Goal: Complete application form

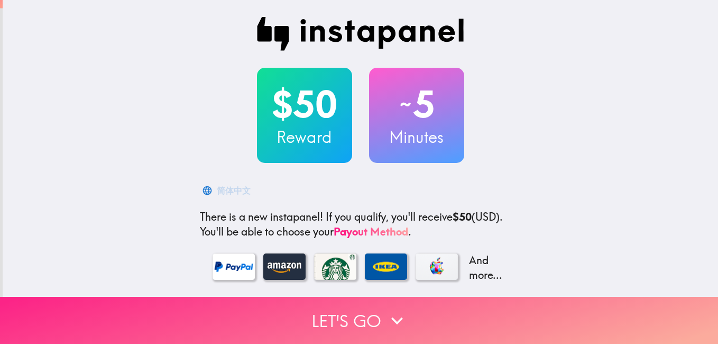
click at [356, 314] on button "Let's go" at bounding box center [359, 320] width 718 height 47
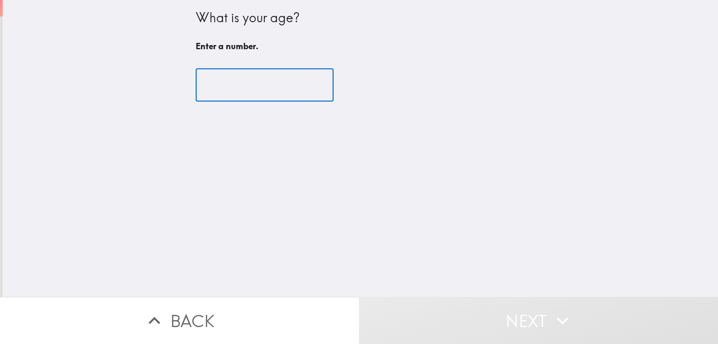
click at [249, 91] on input "number" at bounding box center [265, 85] width 138 height 33
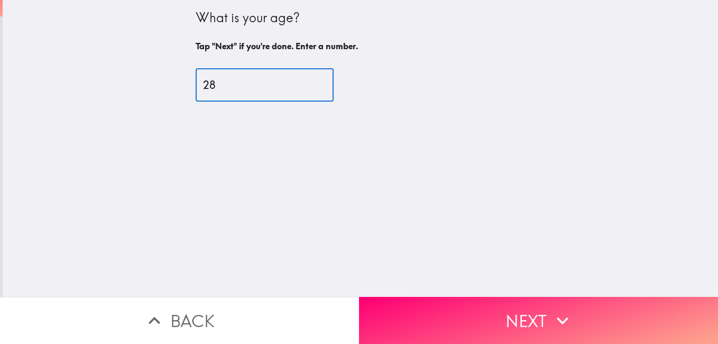
type input "28"
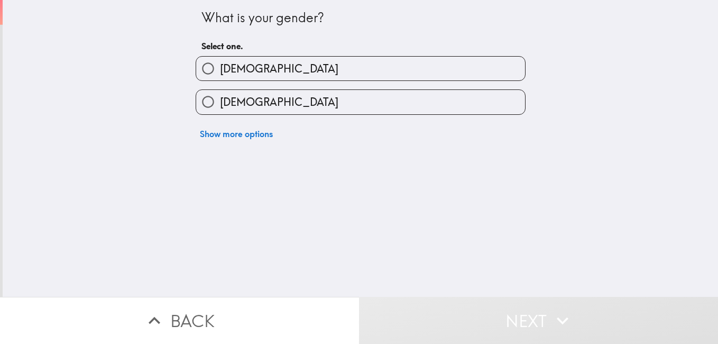
click at [267, 77] on label "[DEMOGRAPHIC_DATA]" at bounding box center [360, 69] width 329 height 24
click at [220, 77] on input "[DEMOGRAPHIC_DATA]" at bounding box center [208, 69] width 24 height 24
radio input "true"
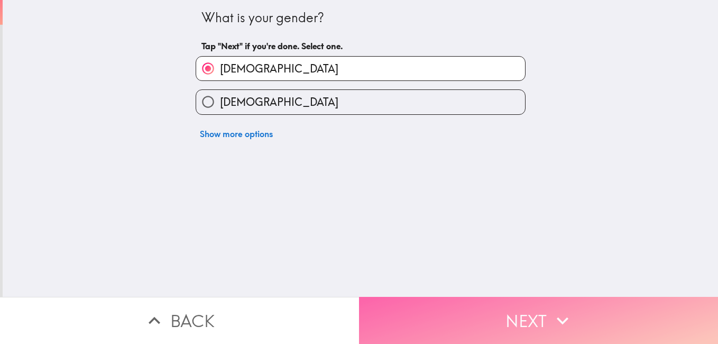
click at [500, 312] on button "Next" at bounding box center [538, 320] width 359 height 47
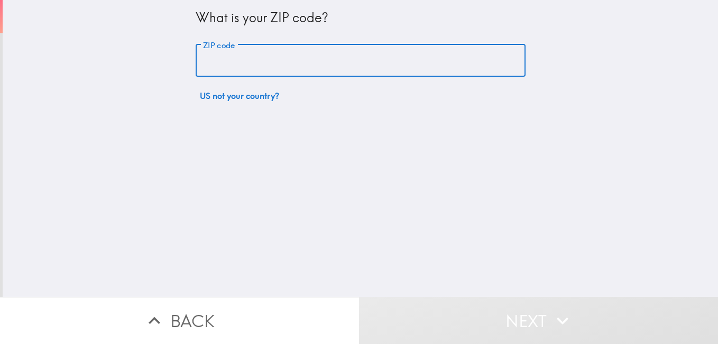
click at [334, 68] on input "ZIP code" at bounding box center [361, 60] width 330 height 33
type input "45342"
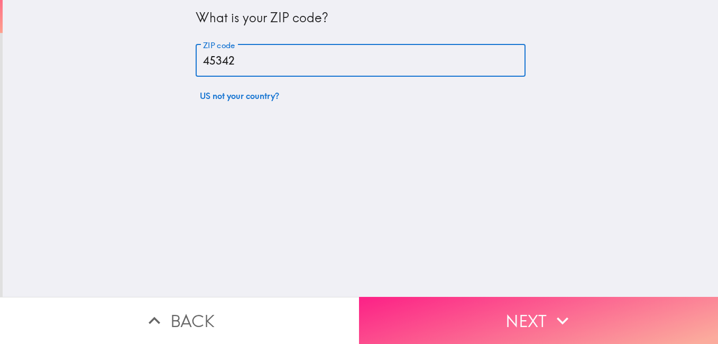
click at [596, 305] on button "Next" at bounding box center [538, 320] width 359 height 47
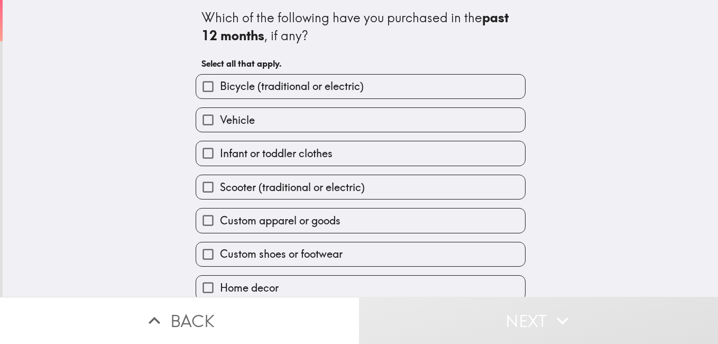
click at [207, 117] on input "Vehicle" at bounding box center [208, 120] width 24 height 24
checkbox input "true"
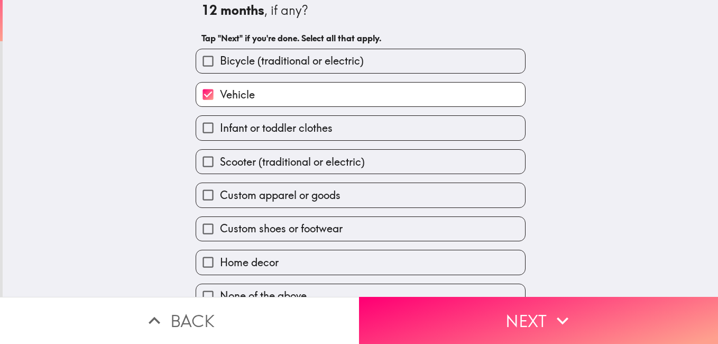
scroll to position [45, 0]
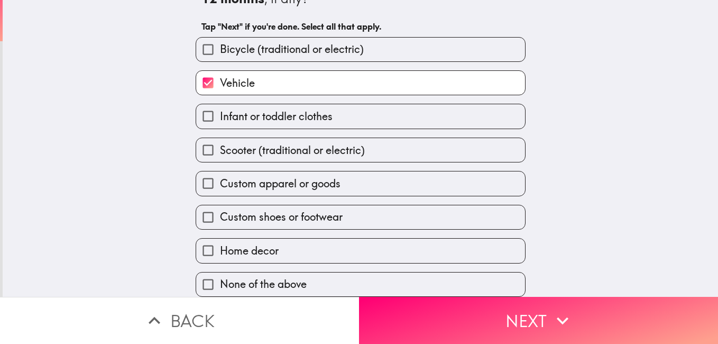
click at [433, 45] on label "Bicycle (traditional or electric)" at bounding box center [360, 50] width 329 height 24
click at [220, 45] on input "Bicycle (traditional or electric)" at bounding box center [208, 50] width 24 height 24
checkbox input "true"
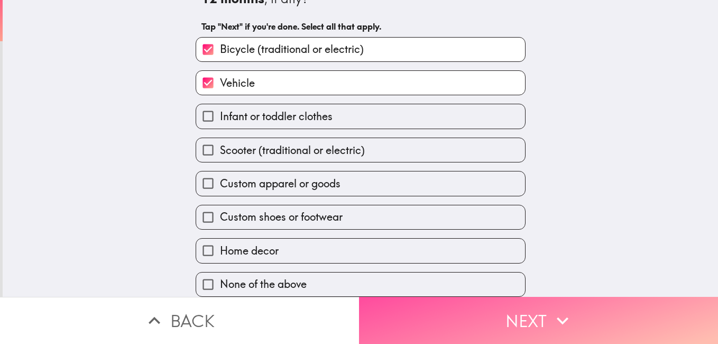
click at [510, 306] on button "Next" at bounding box center [538, 320] width 359 height 47
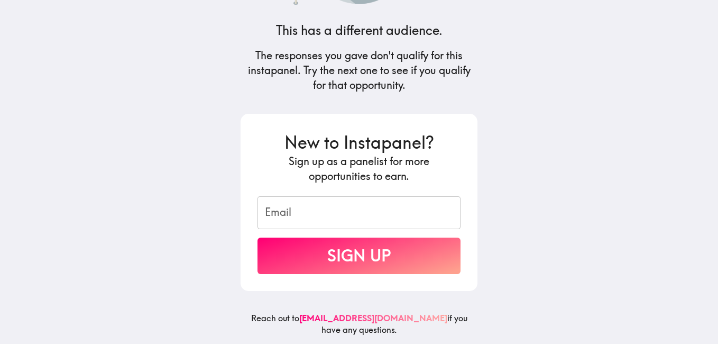
scroll to position [123, 0]
